Goal: Information Seeking & Learning: Learn about a topic

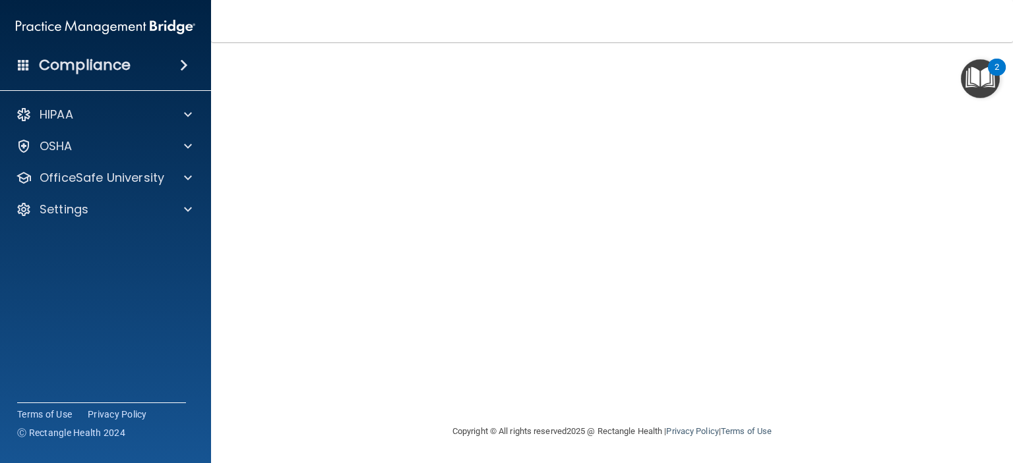
scroll to position [32, 0]
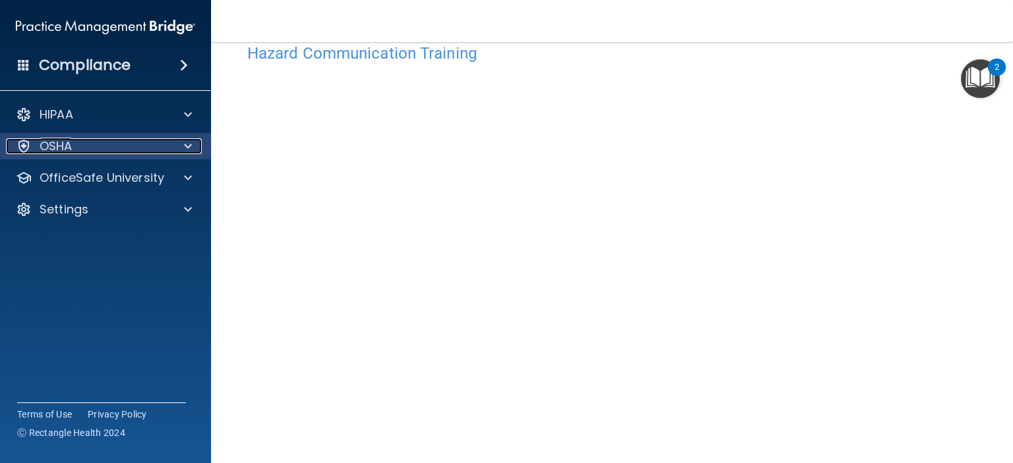
click at [182, 147] on div at bounding box center [185, 146] width 33 height 16
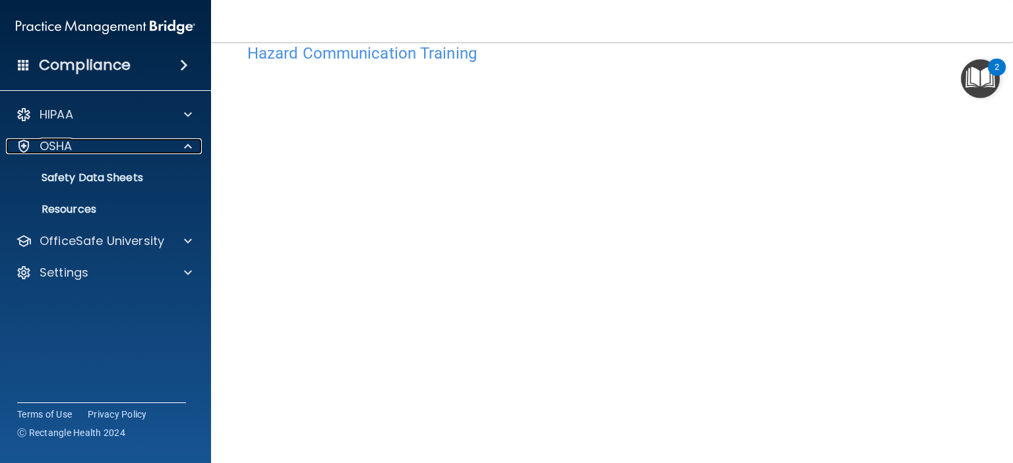
scroll to position [131, 0]
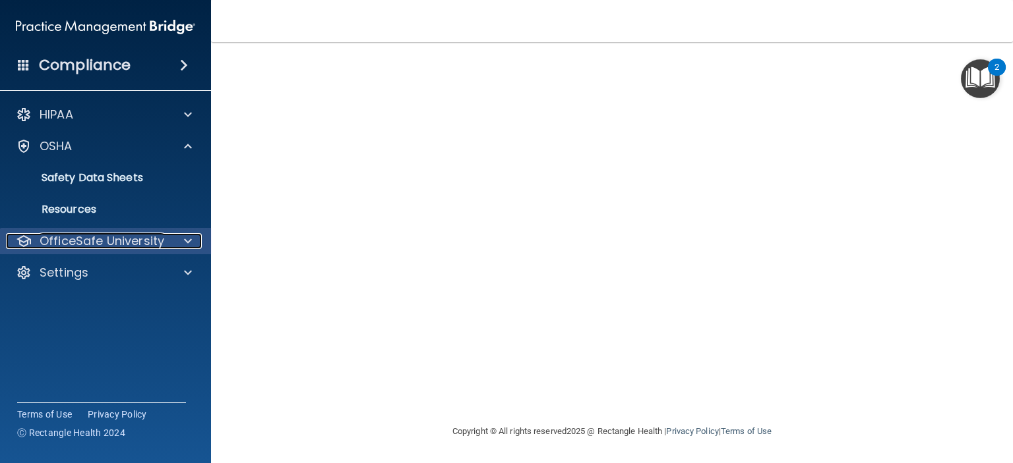
click at [69, 238] on p "OfficeSafe University" at bounding box center [102, 241] width 125 height 16
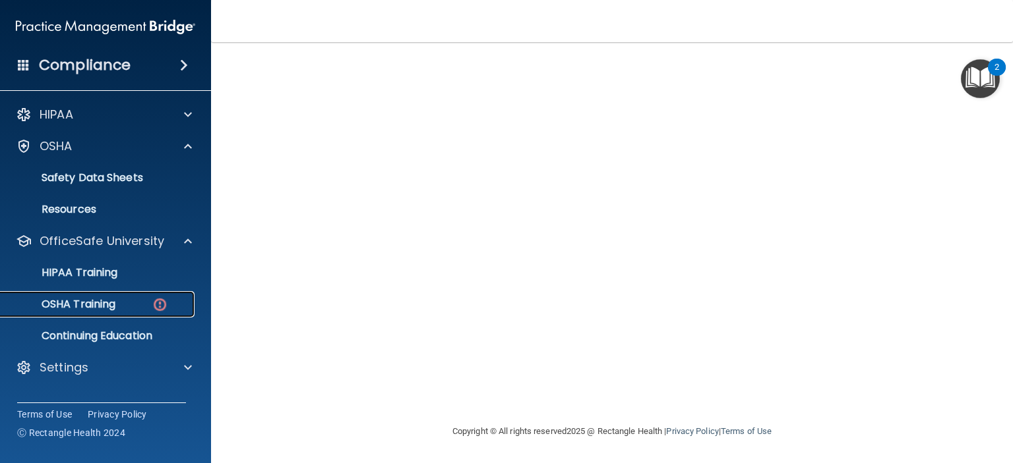
click at [87, 299] on p "OSHA Training" at bounding box center [62, 304] width 107 height 13
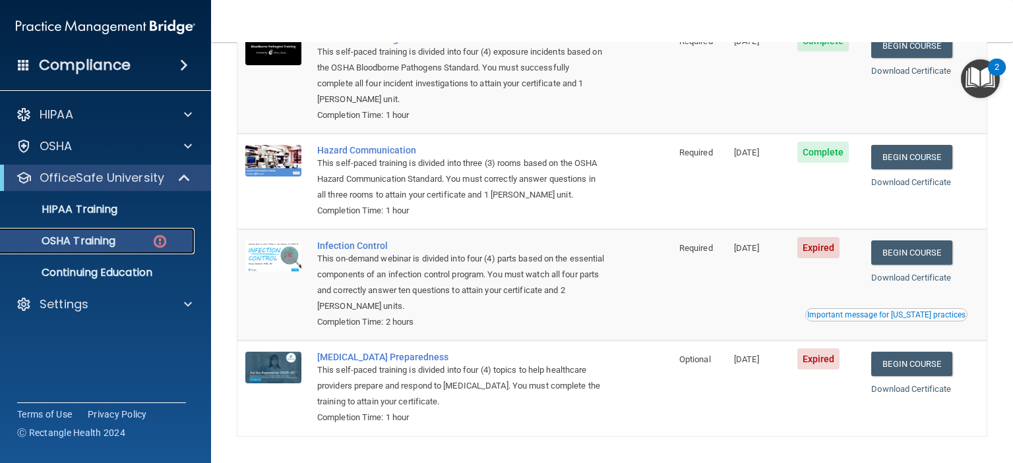
scroll to position [198, 0]
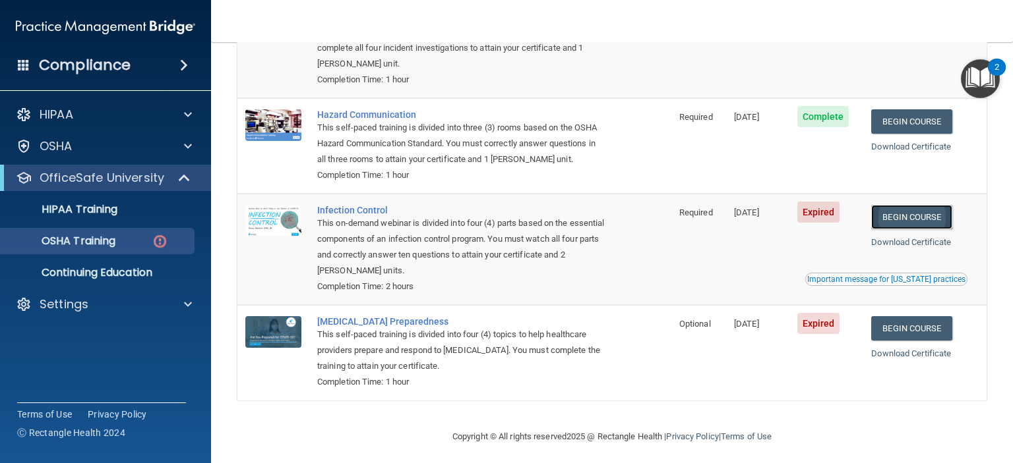
click at [891, 216] on link "Begin Course" at bounding box center [911, 217] width 80 height 24
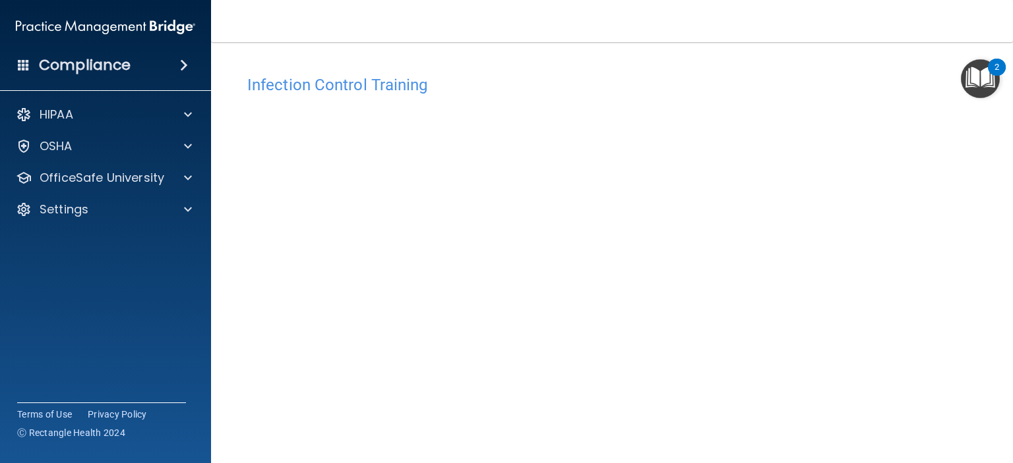
scroll to position [66, 0]
click at [937, 379] on div "Infection Control Training This course doesn’t expire until [DATE]. Are you sur…" at bounding box center [611, 231] width 749 height 456
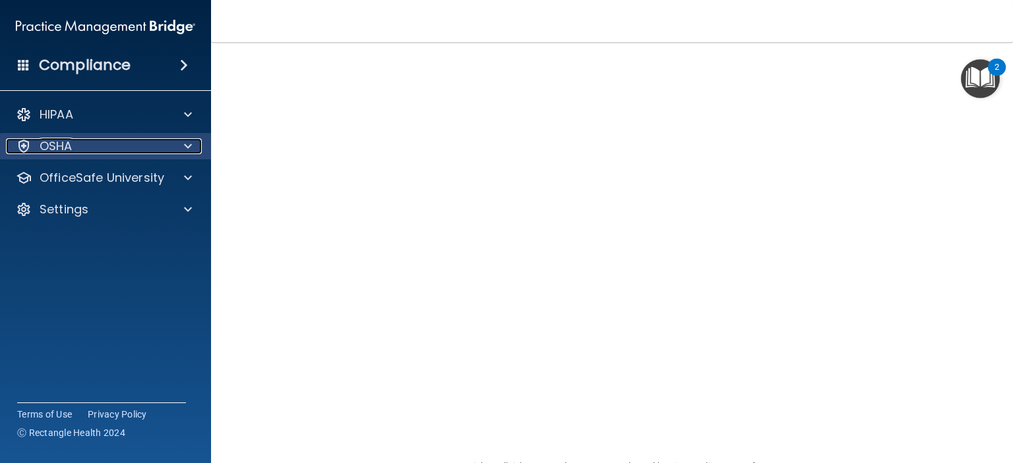
click at [118, 153] on div "OSHA" at bounding box center [87, 146] width 163 height 16
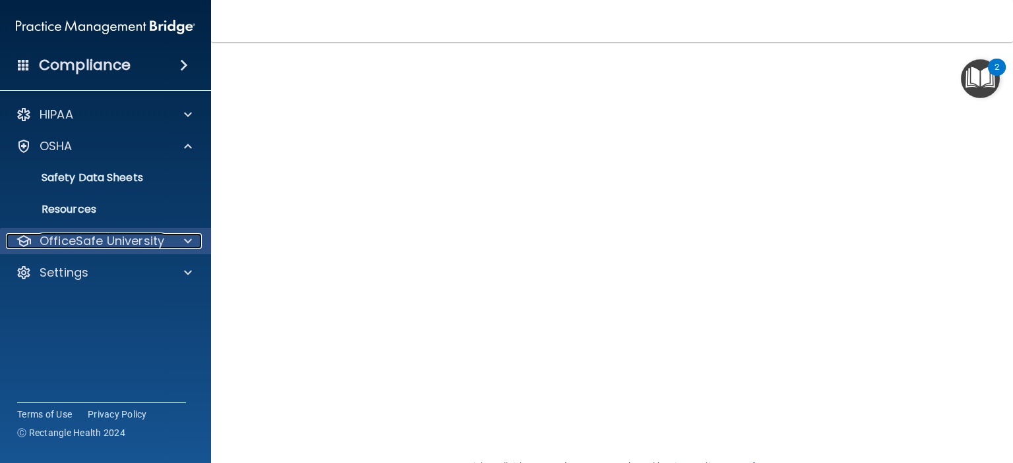
click at [109, 242] on p "OfficeSafe University" at bounding box center [102, 241] width 125 height 16
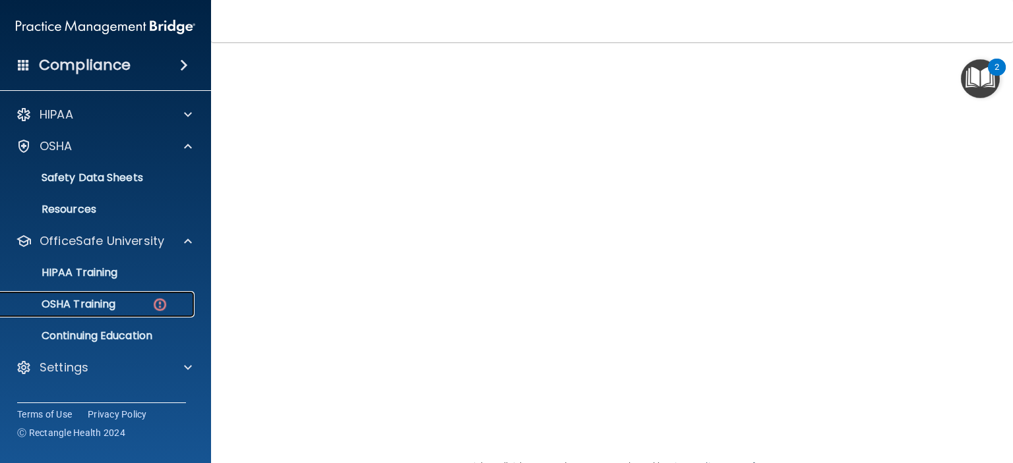
click at [98, 299] on p "OSHA Training" at bounding box center [62, 304] width 107 height 13
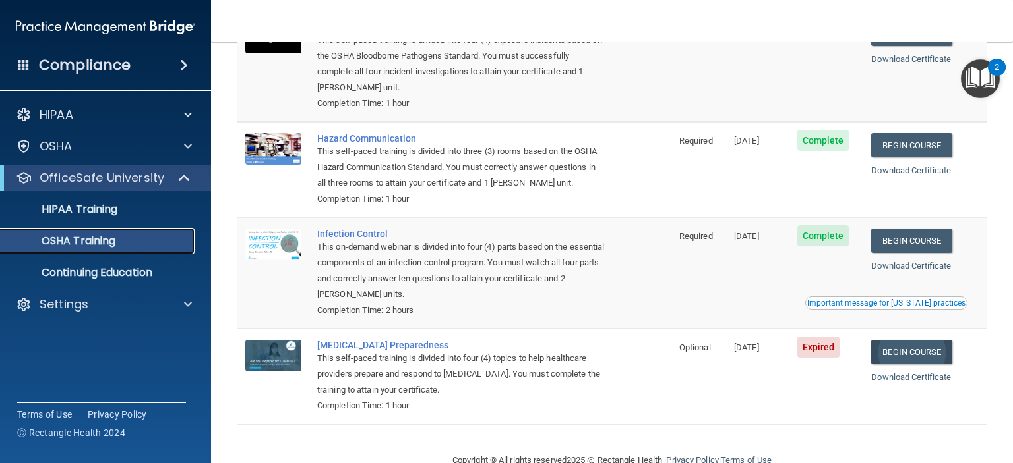
scroll to position [168, 0]
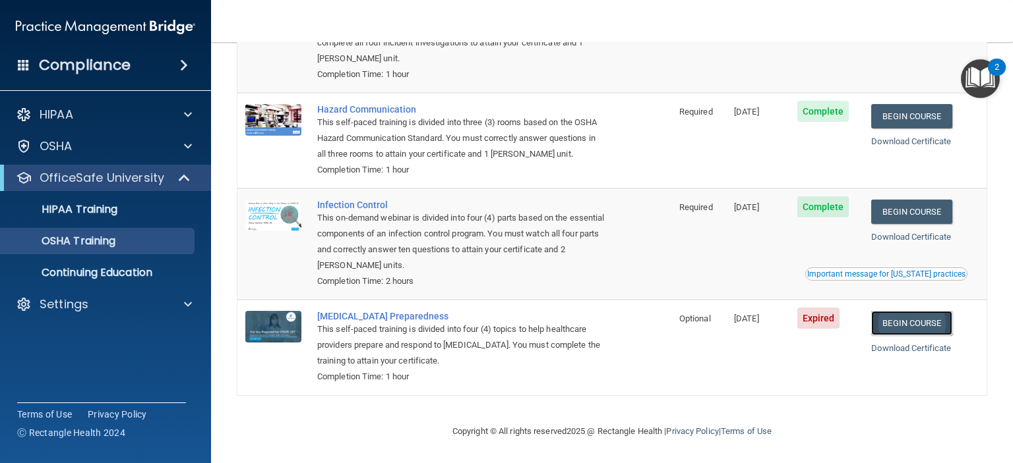
click at [895, 319] on link "Begin Course" at bounding box center [911, 323] width 80 height 24
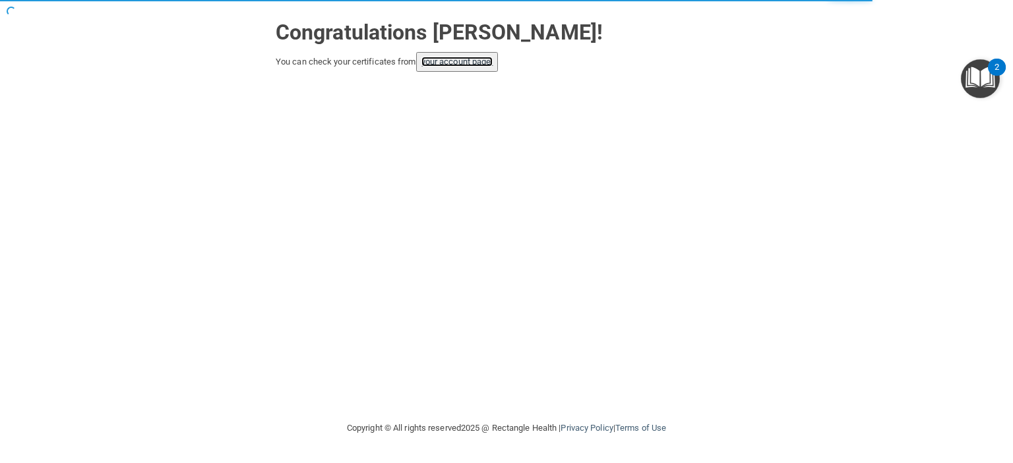
click at [478, 58] on link "your account page!" at bounding box center [457, 62] width 72 height 10
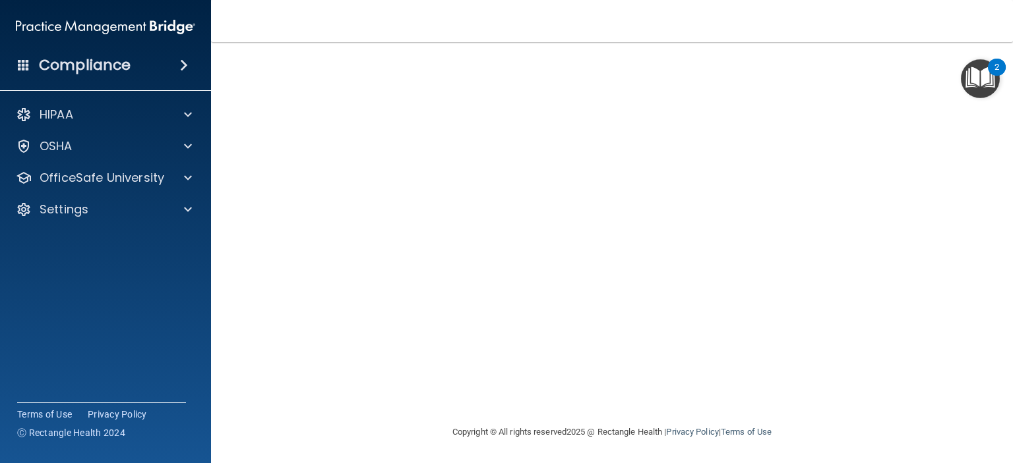
scroll to position [2, 0]
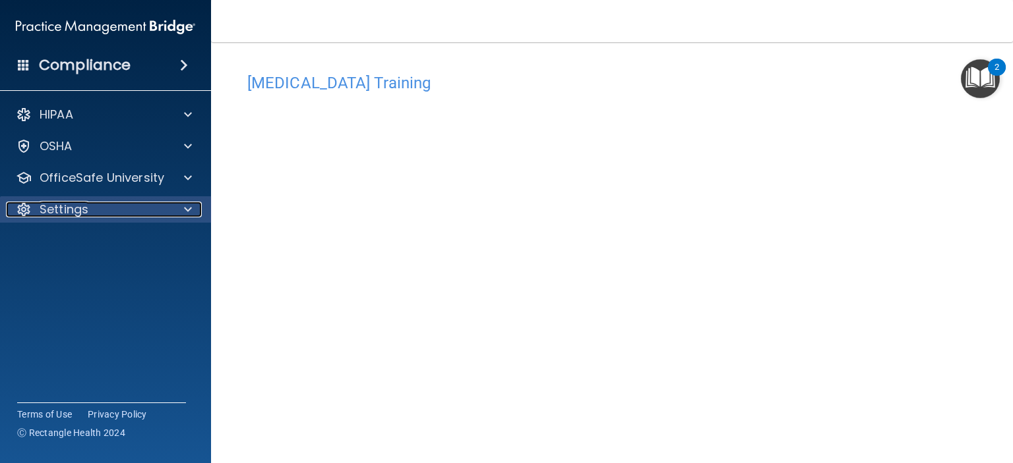
click at [187, 211] on span at bounding box center [188, 210] width 8 height 16
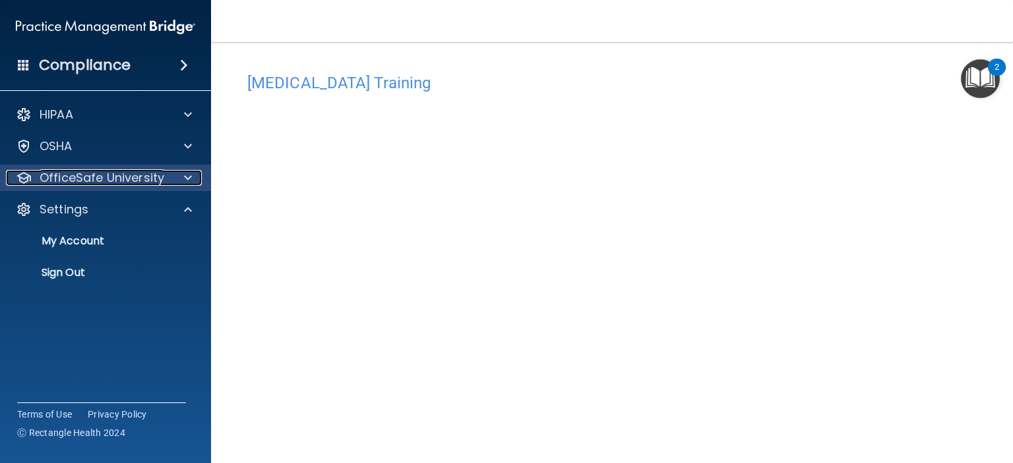
click at [184, 181] on span at bounding box center [188, 178] width 8 height 16
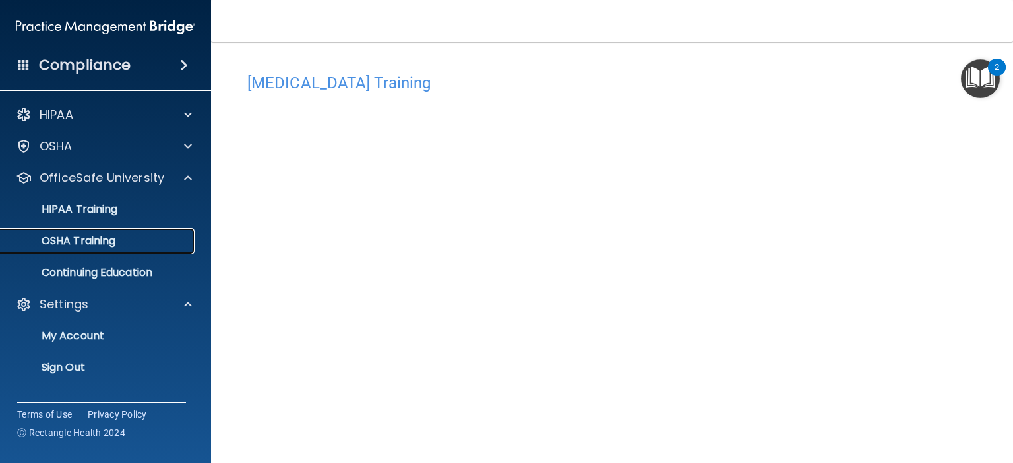
click at [161, 234] on link "OSHA Training" at bounding box center [91, 241] width 208 height 26
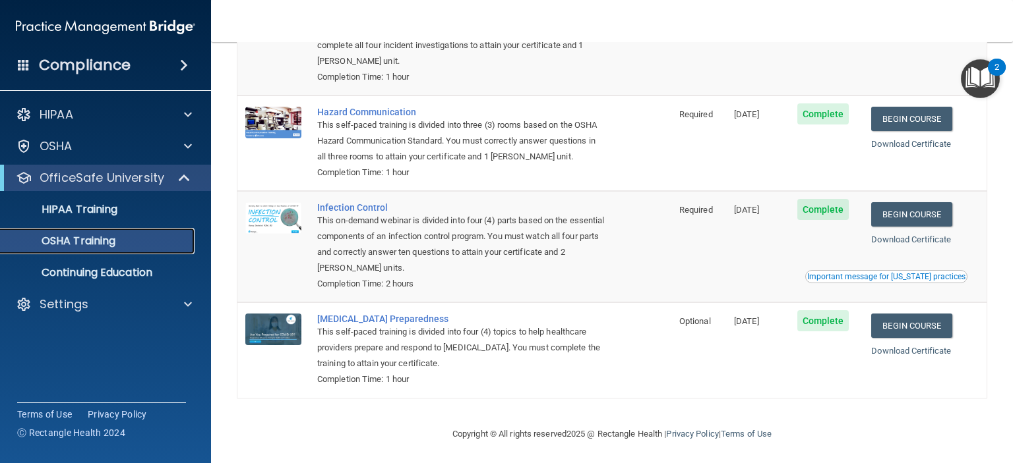
scroll to position [168, 0]
